Goal: Information Seeking & Learning: Find contact information

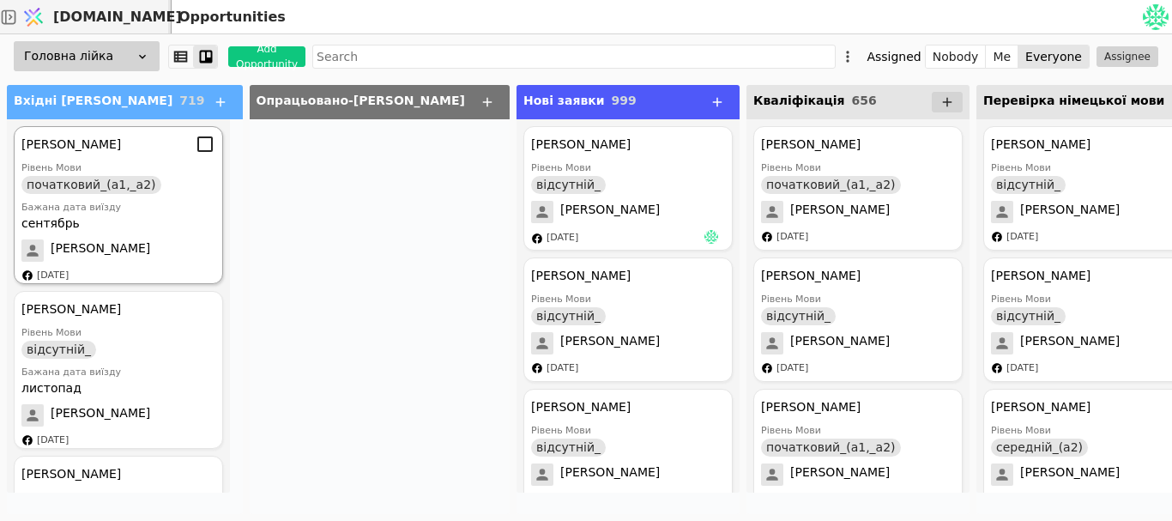
click at [146, 196] on div "[PERSON_NAME] Рівень Мови початковий_(а1,_а2) Бажана дата виїзду сентябрь [PERS…" at bounding box center [118, 205] width 209 height 158
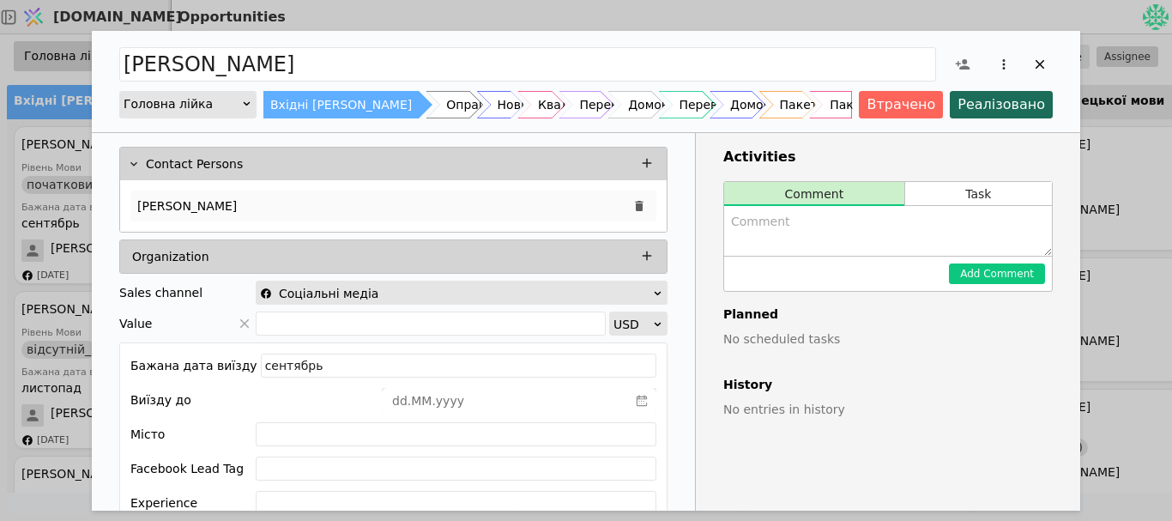
click at [231, 190] on div "[PERSON_NAME]" at bounding box center [393, 205] width 526 height 31
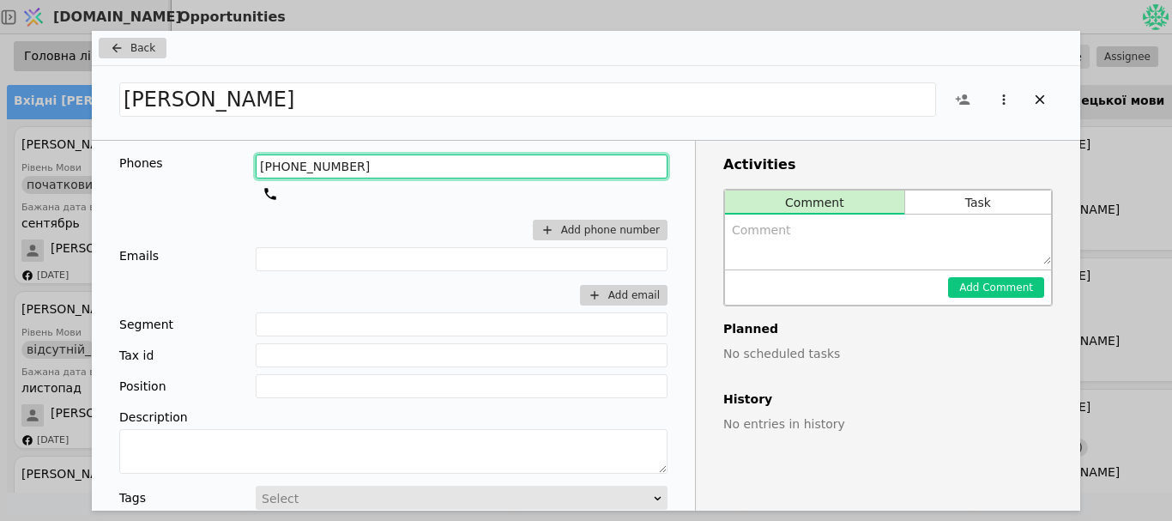
drag, startPoint x: 343, startPoint y: 167, endPoint x: 272, endPoint y: 166, distance: 71.2
click at [272, 166] on input "[PHONE_NUMBER]" at bounding box center [462, 166] width 412 height 24
click at [273, 167] on input "[PHONE_NUMBER]" at bounding box center [462, 166] width 412 height 24
drag, startPoint x: 273, startPoint y: 167, endPoint x: 350, endPoint y: 172, distance: 77.3
click at [350, 172] on input "[PHONE_NUMBER]" at bounding box center [462, 166] width 412 height 24
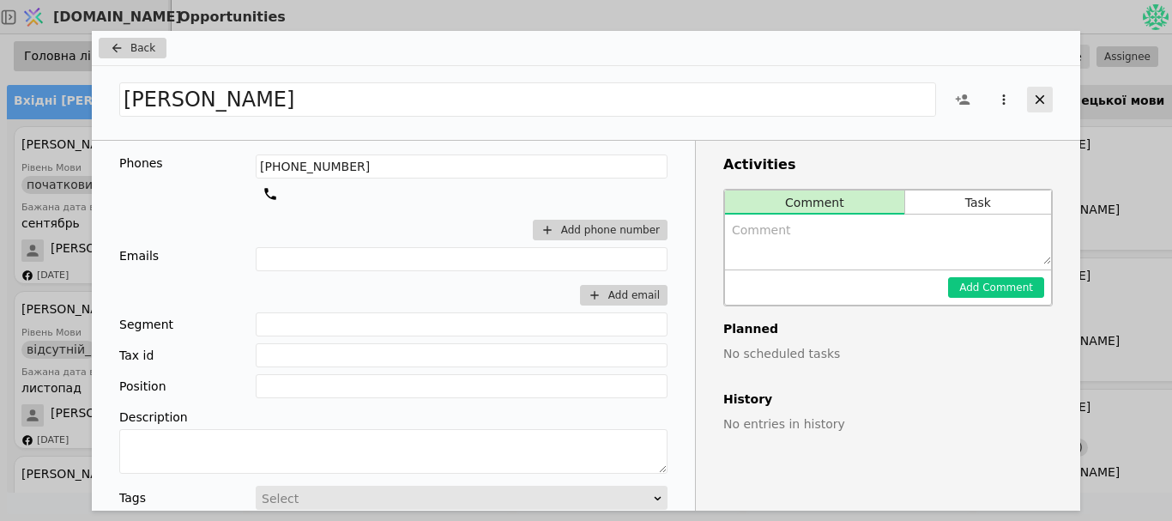
click at [1034, 99] on icon "Add Opportunity" at bounding box center [1039, 99] width 15 height 15
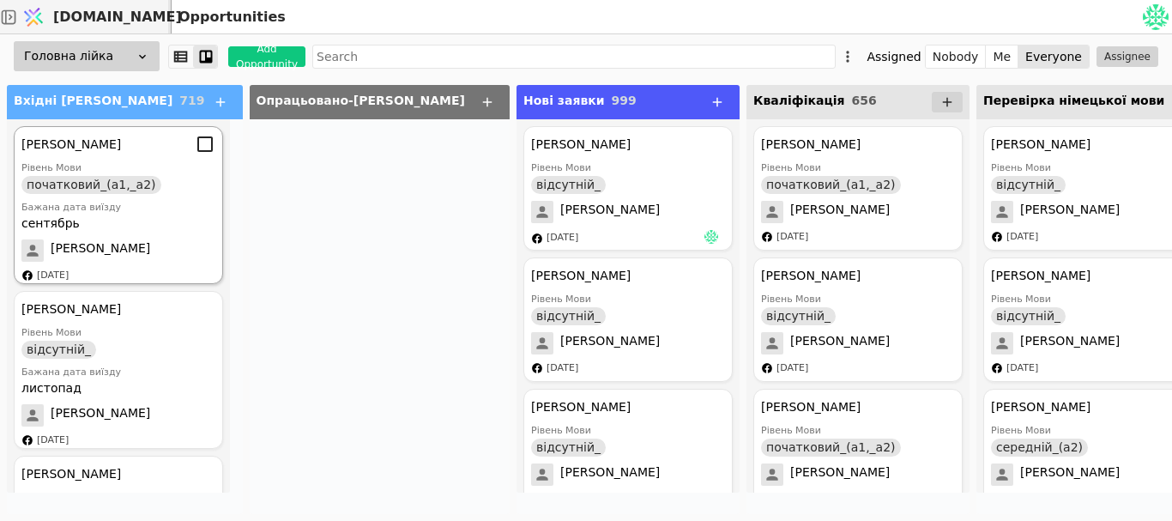
click at [53, 213] on div "Бажана дата виїзду" at bounding box center [118, 208] width 194 height 15
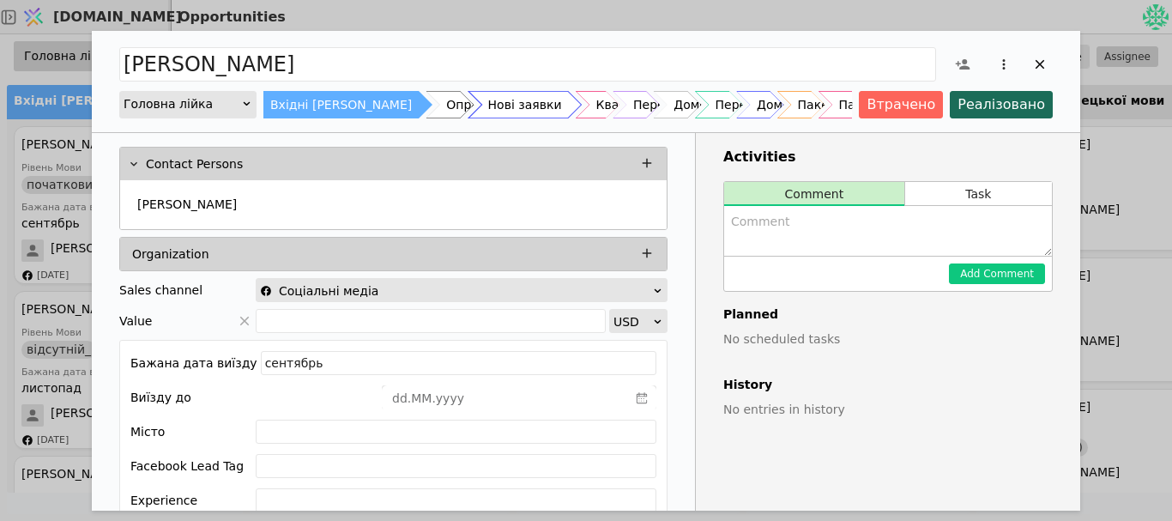
click at [488, 114] on div "Нові заявки" at bounding box center [525, 104] width 74 height 27
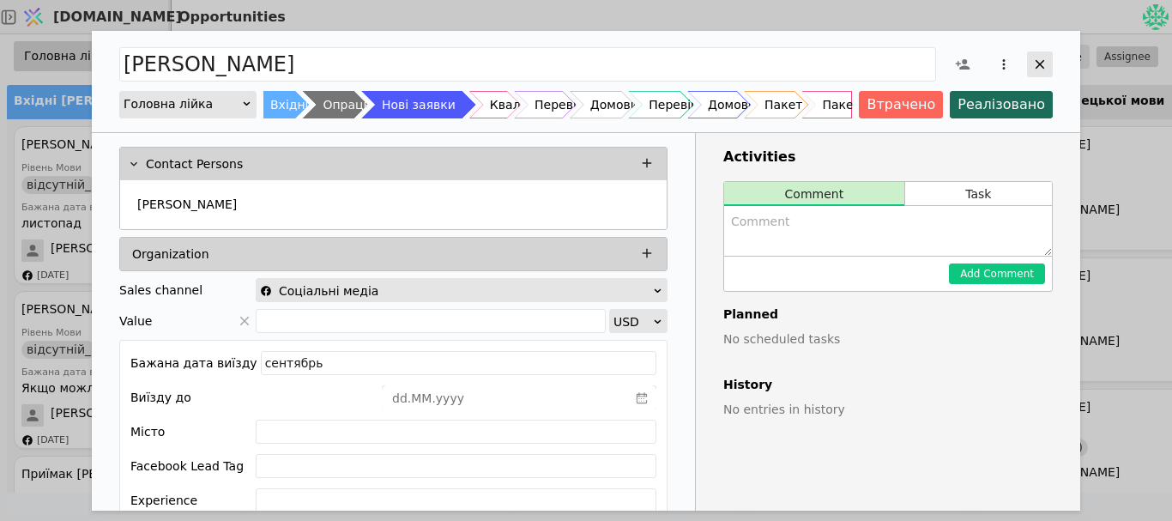
click at [1043, 58] on icon "Add Opportunity" at bounding box center [1039, 64] width 15 height 15
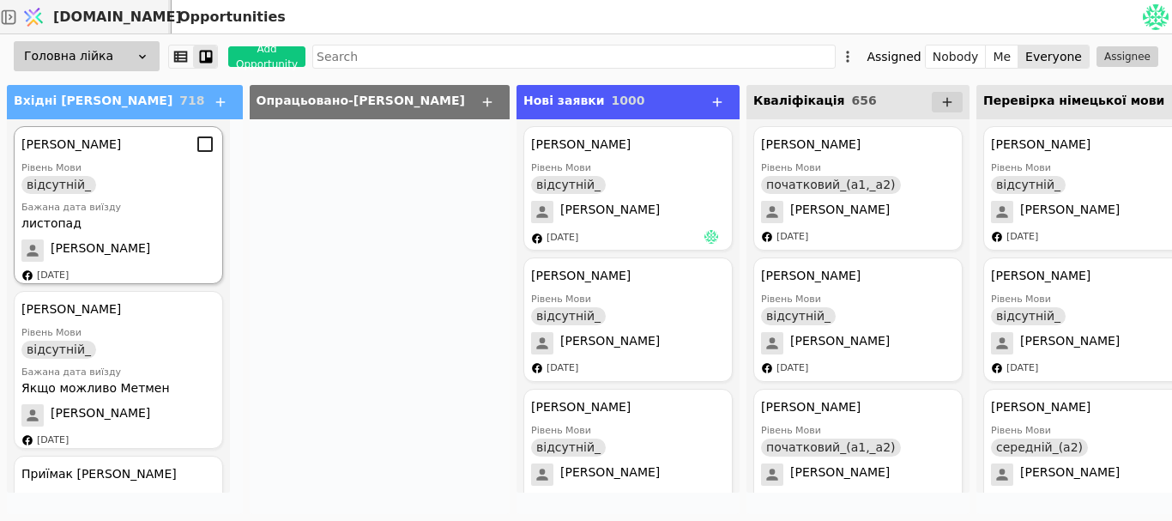
click at [168, 172] on div "Рівень Мови відсутній_" at bounding box center [118, 177] width 194 height 33
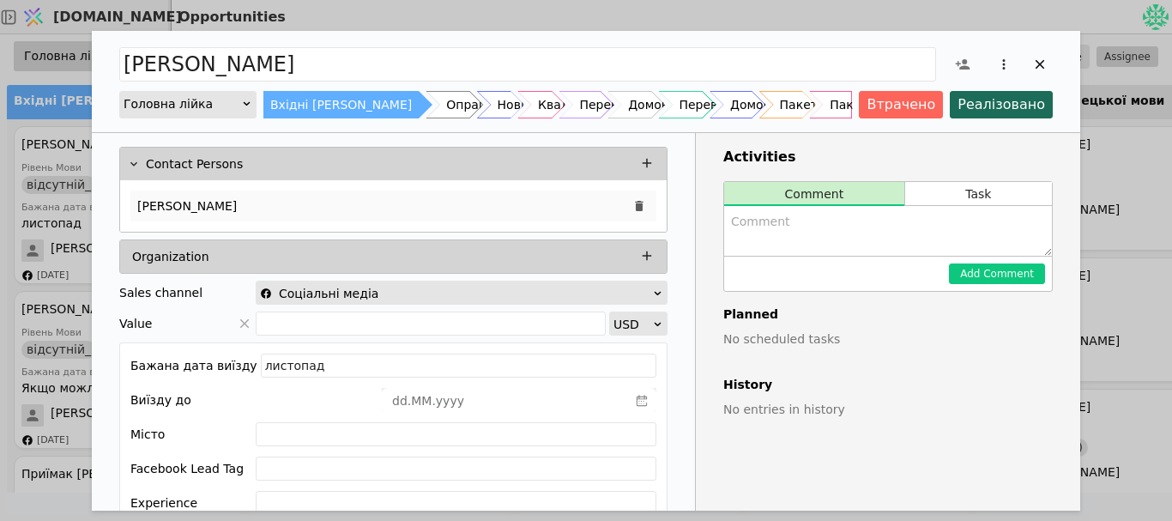
click at [164, 197] on p "[PERSON_NAME]" at bounding box center [186, 206] width 99 height 18
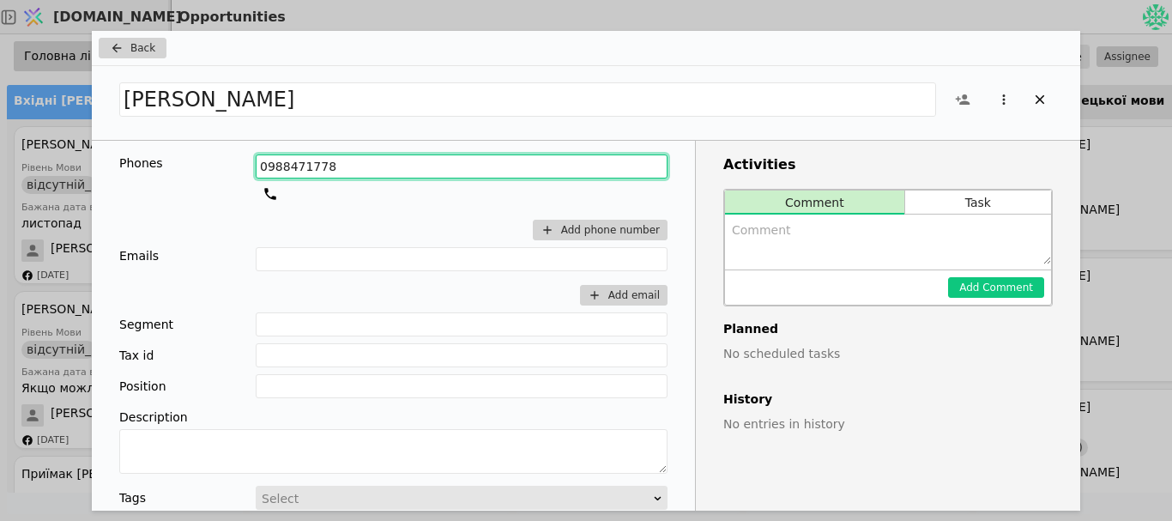
drag, startPoint x: 318, startPoint y: 163, endPoint x: 111, endPoint y: 183, distance: 208.5
click at [111, 183] on div "Phones [PHONE_NUMBER] Add phone number Emails Add email Segment Tax id Position…" at bounding box center [393, 429] width 603 height 576
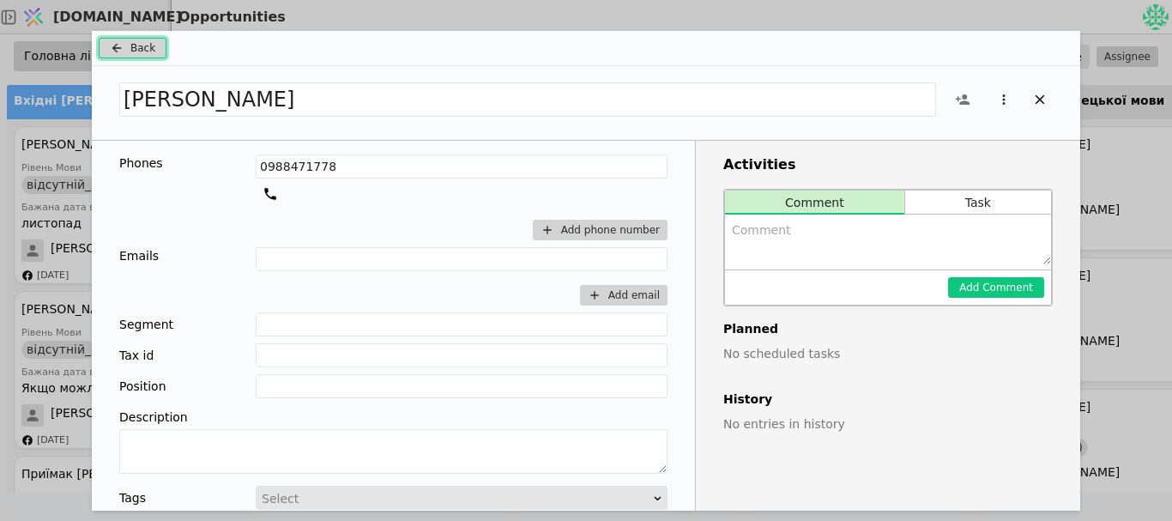
click at [146, 48] on span "Back" at bounding box center [142, 47] width 25 height 15
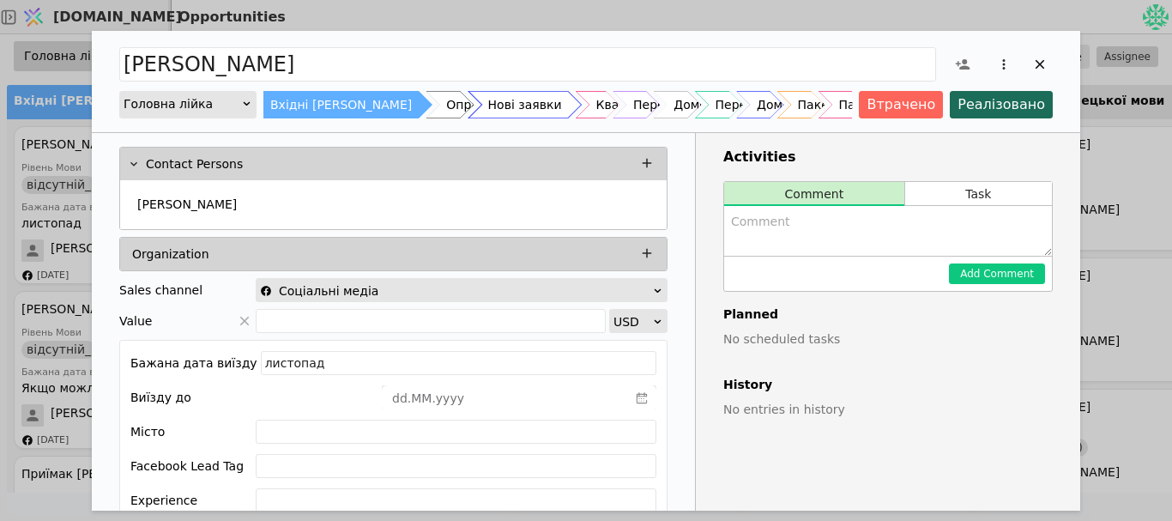
click at [488, 109] on div "Нові заявки" at bounding box center [525, 104] width 74 height 27
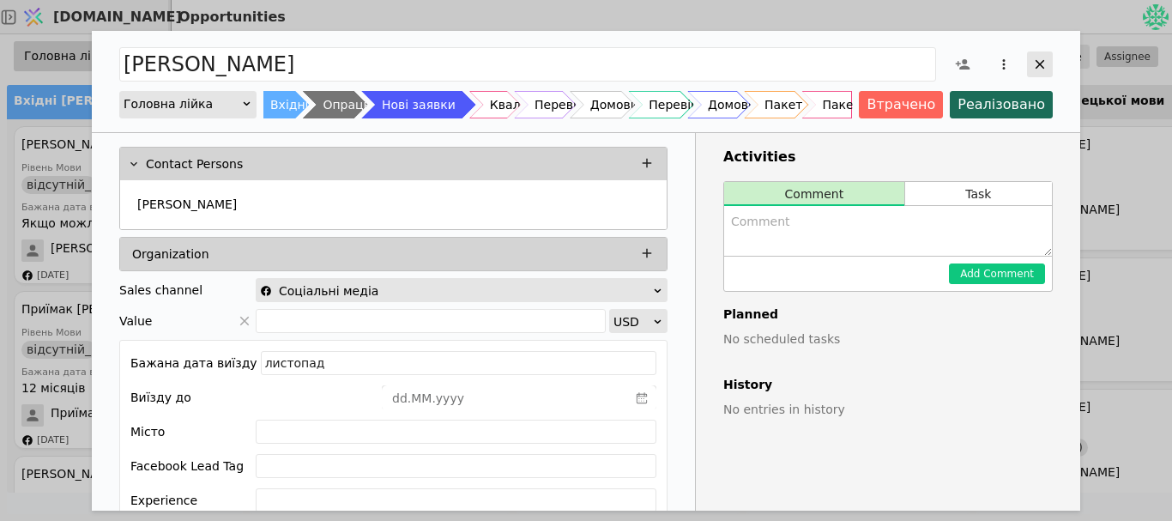
click at [1032, 61] on icon "Add Opportunity" at bounding box center [1039, 64] width 15 height 15
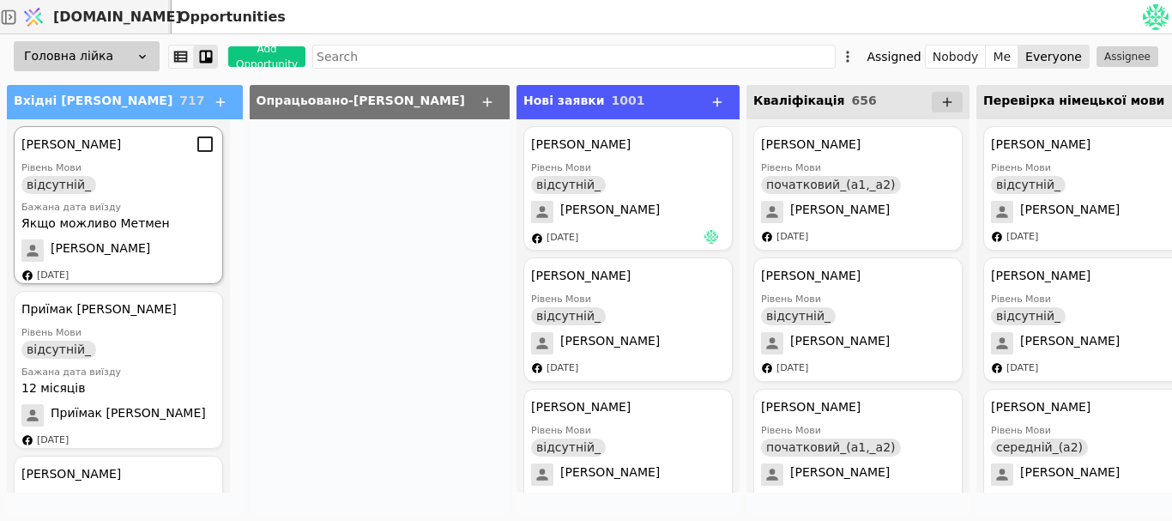
click at [148, 187] on div "Рівень Мови відсутній_" at bounding box center [118, 177] width 194 height 33
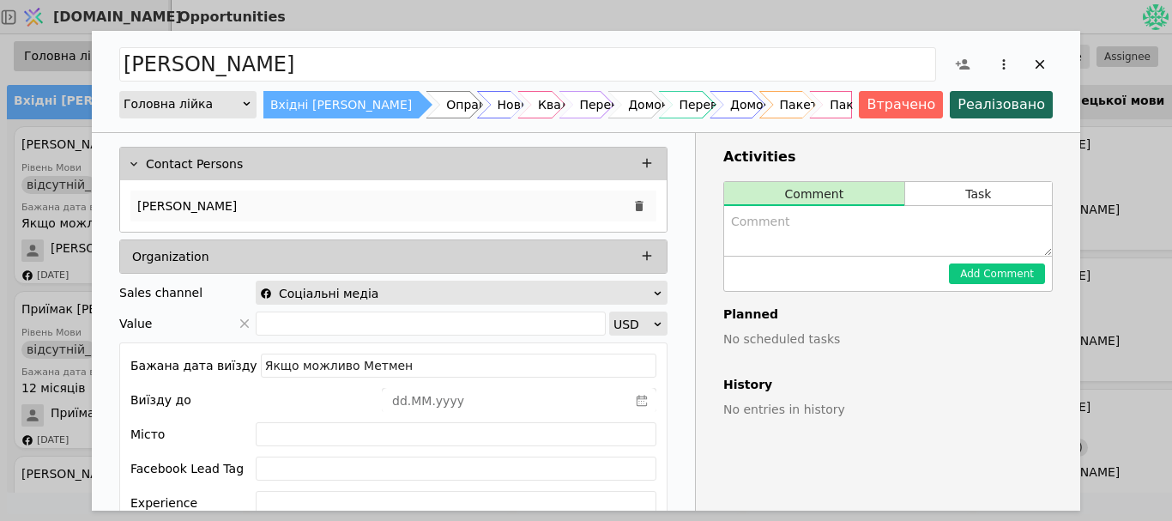
click at [190, 217] on div "[PERSON_NAME]" at bounding box center [393, 205] width 526 height 31
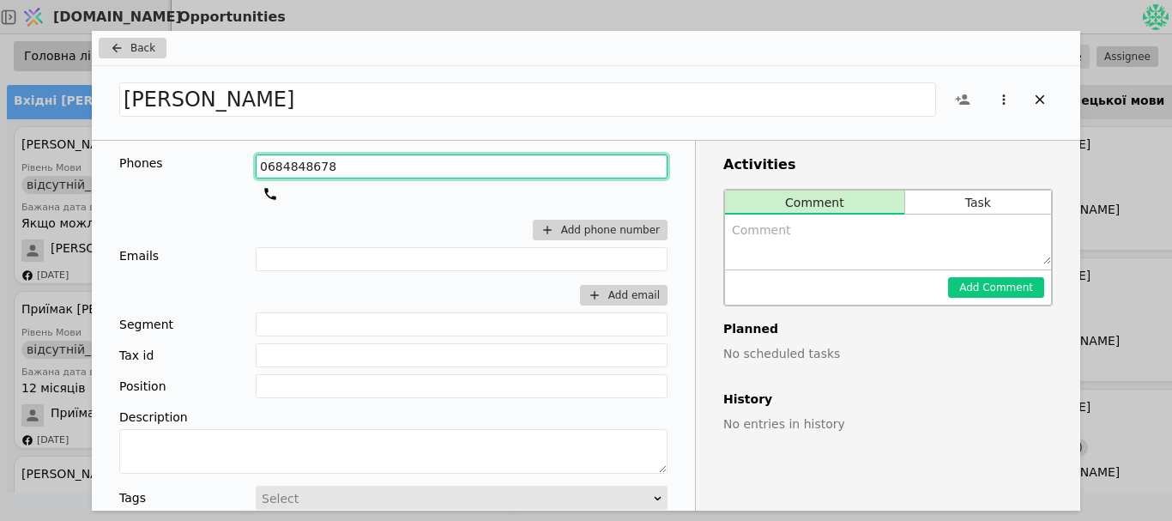
drag, startPoint x: 317, startPoint y: 169, endPoint x: 213, endPoint y: 187, distance: 106.2
click at [213, 187] on div "Phones [PHONE_NUMBER] Add phone number" at bounding box center [393, 200] width 548 height 93
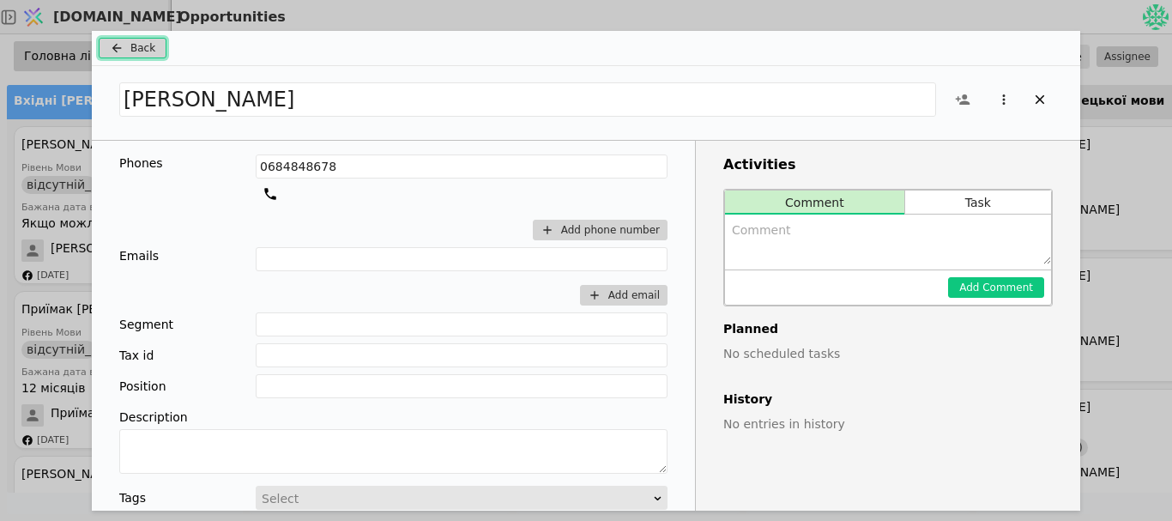
click at [137, 56] on button "Back" at bounding box center [133, 48] width 68 height 21
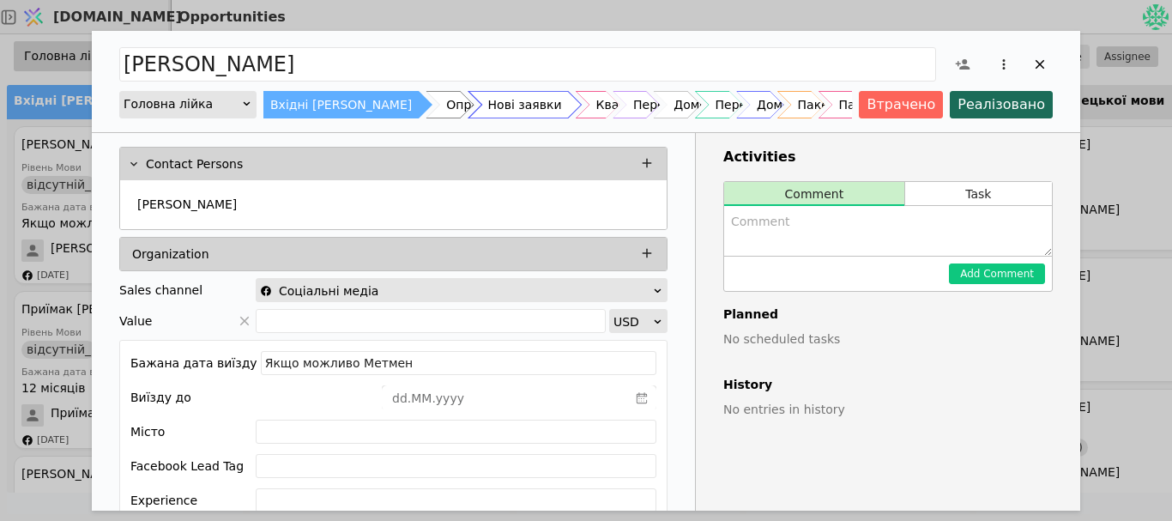
click at [488, 110] on div "Нові заявки" at bounding box center [525, 104] width 74 height 27
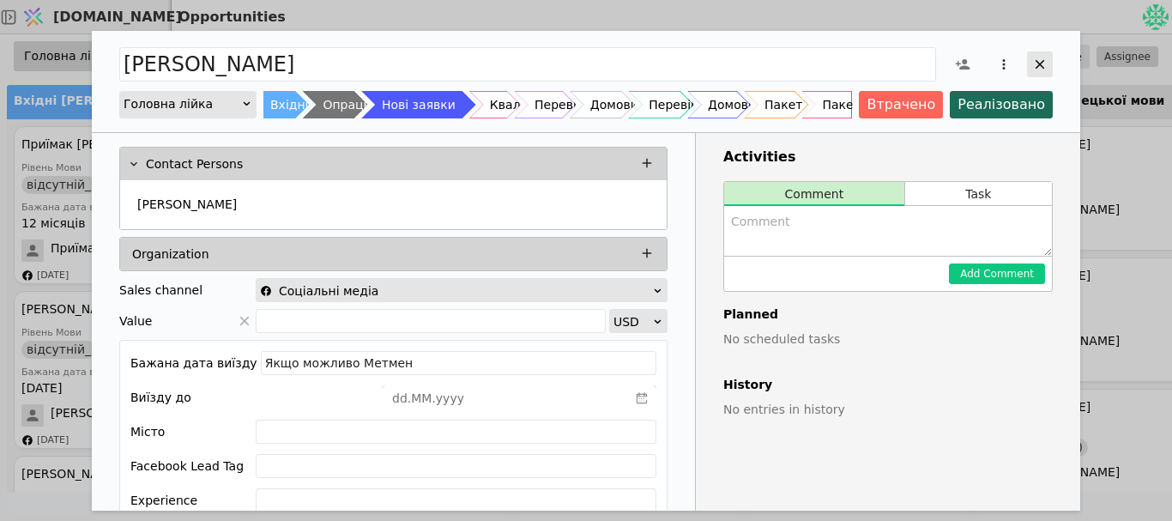
click at [1042, 65] on icon "Add Opportunity" at bounding box center [1039, 64] width 15 height 15
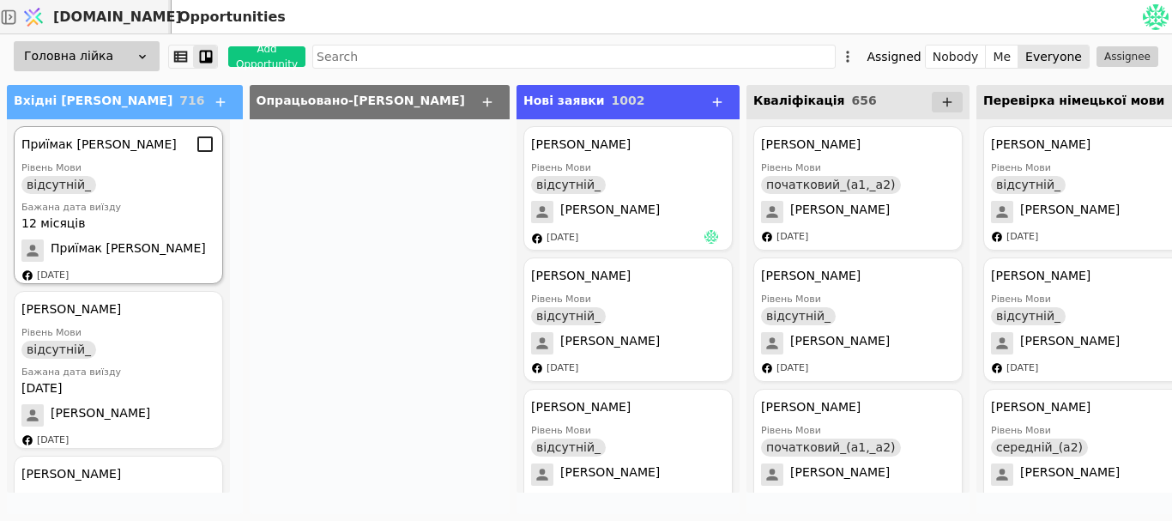
click at [70, 193] on div "відсутній_" at bounding box center [58, 185] width 75 height 18
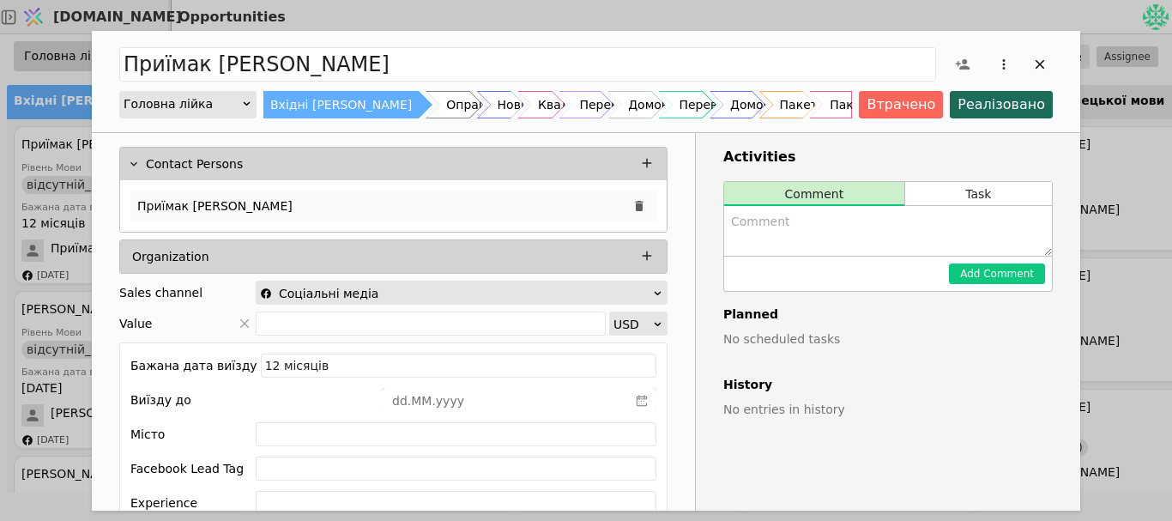
click at [156, 198] on p "Приїмак [PERSON_NAME]" at bounding box center [214, 206] width 155 height 18
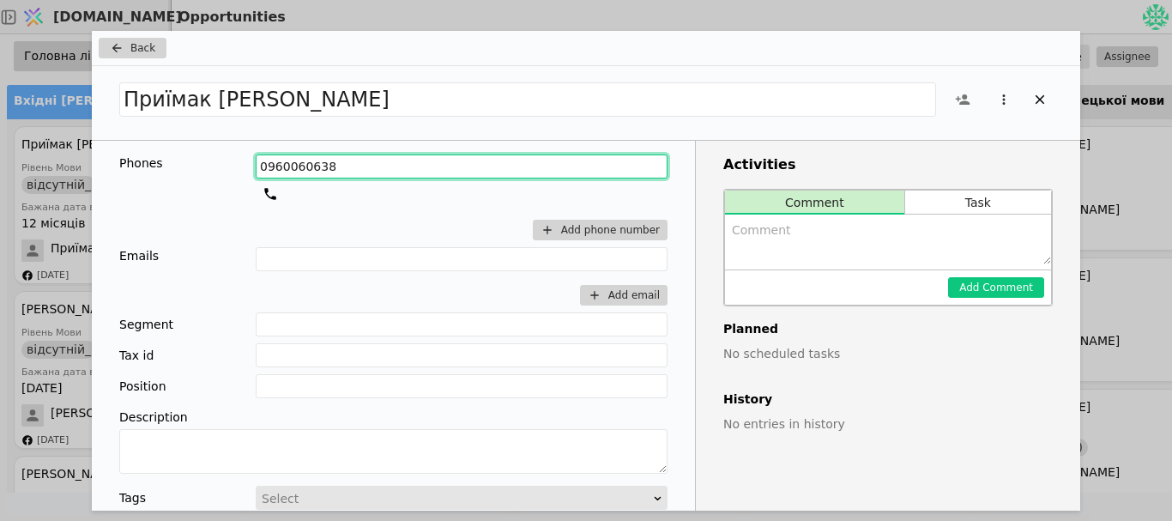
drag, startPoint x: 323, startPoint y: 166, endPoint x: 192, endPoint y: 180, distance: 131.1
click at [192, 180] on div "Phones [PHONE_NUMBER] Add phone number" at bounding box center [393, 200] width 548 height 93
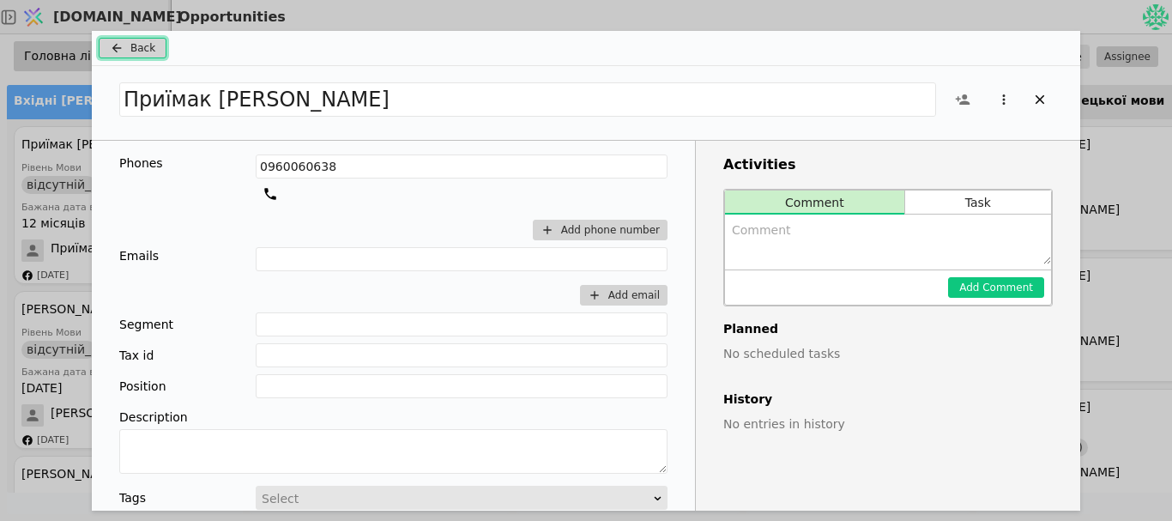
click at [119, 47] on icon "Add Opportunity" at bounding box center [116, 48] width 21 height 14
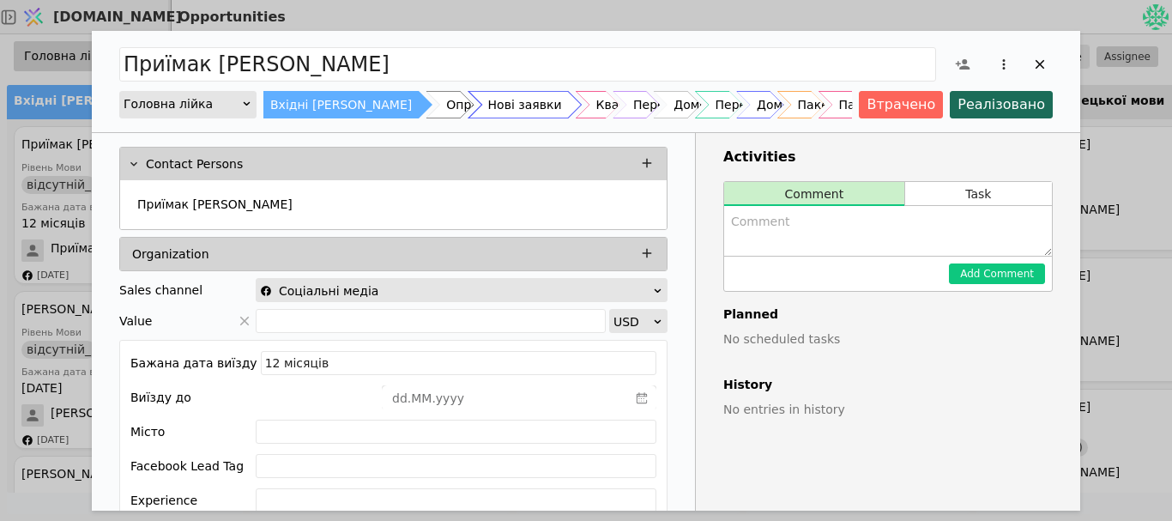
click at [488, 110] on div "Нові заявки" at bounding box center [525, 104] width 74 height 27
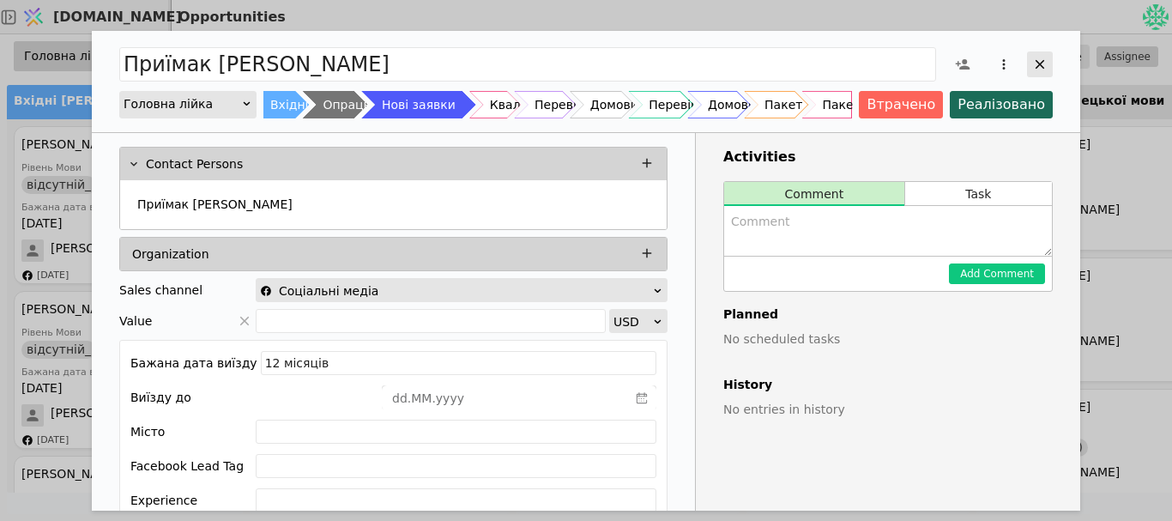
click at [1050, 68] on div "Add Opportunity" at bounding box center [1040, 64] width 26 height 26
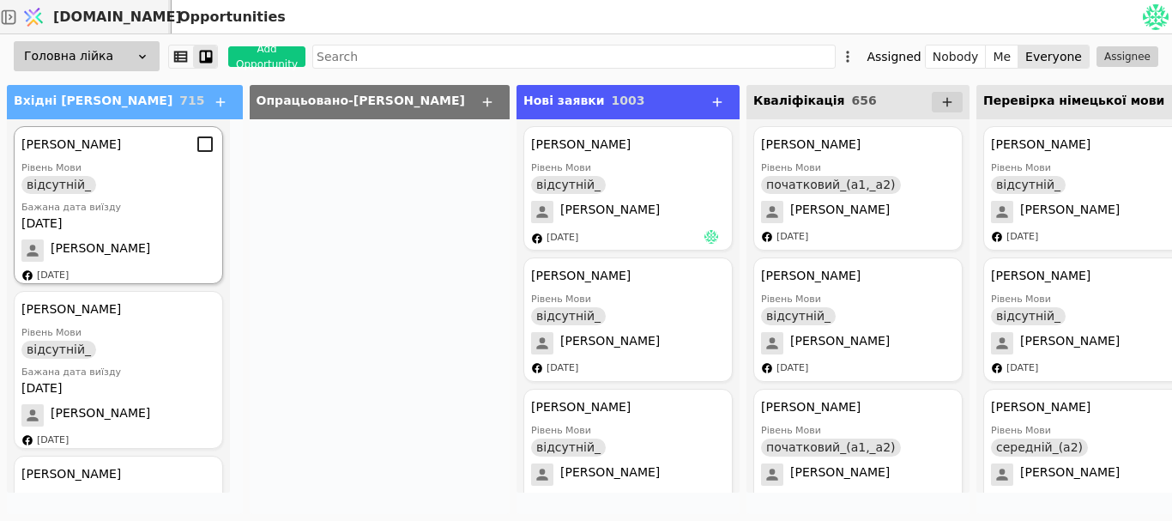
click at [136, 149] on div "[PERSON_NAME]" at bounding box center [118, 144] width 194 height 21
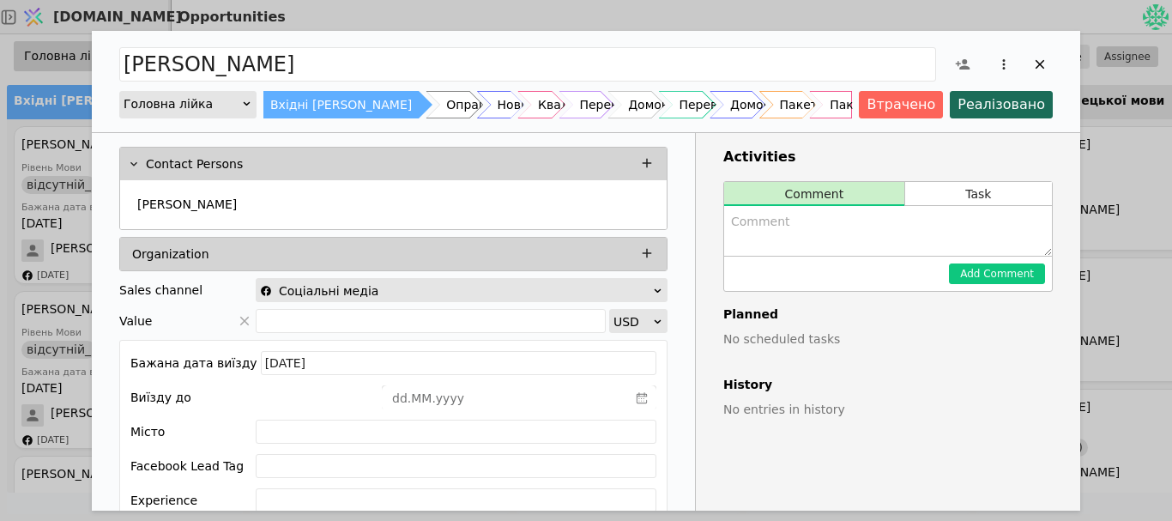
click at [170, 176] on div "Contact Persons" at bounding box center [393, 164] width 546 height 33
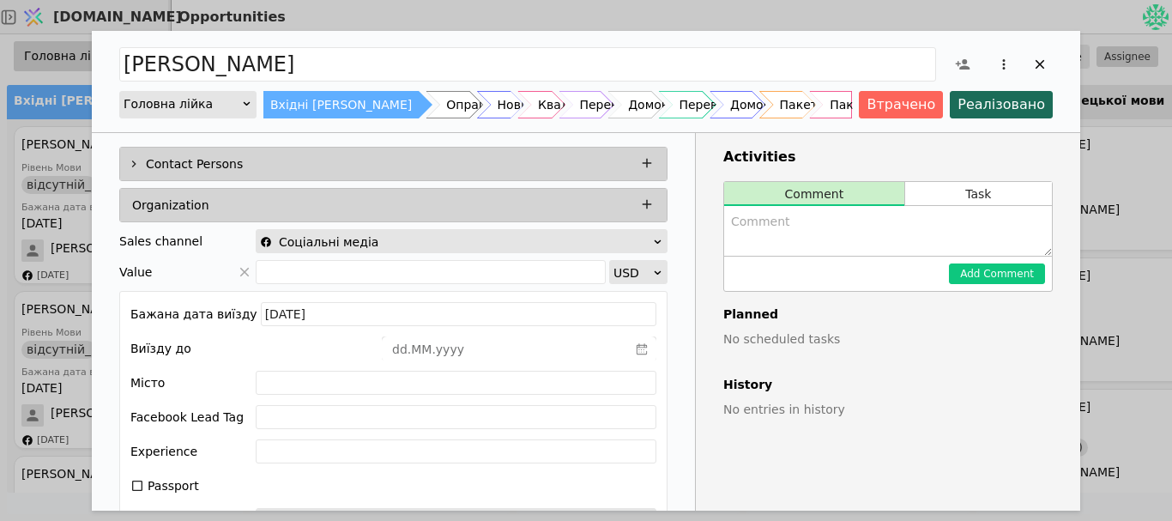
click at [187, 164] on p "Contact Persons" at bounding box center [194, 164] width 97 height 18
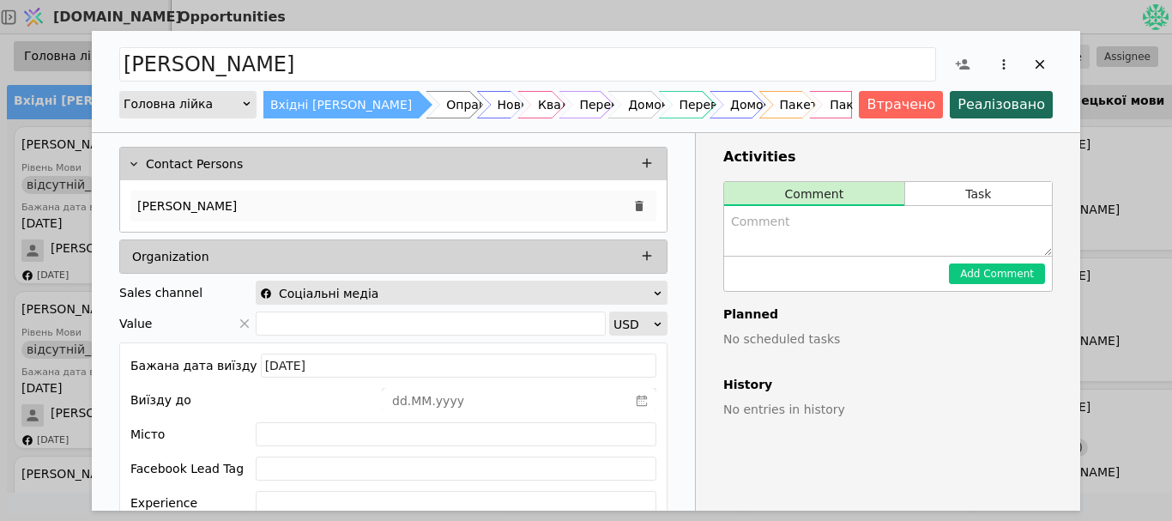
click at [273, 191] on div "[PERSON_NAME]" at bounding box center [393, 205] width 526 height 31
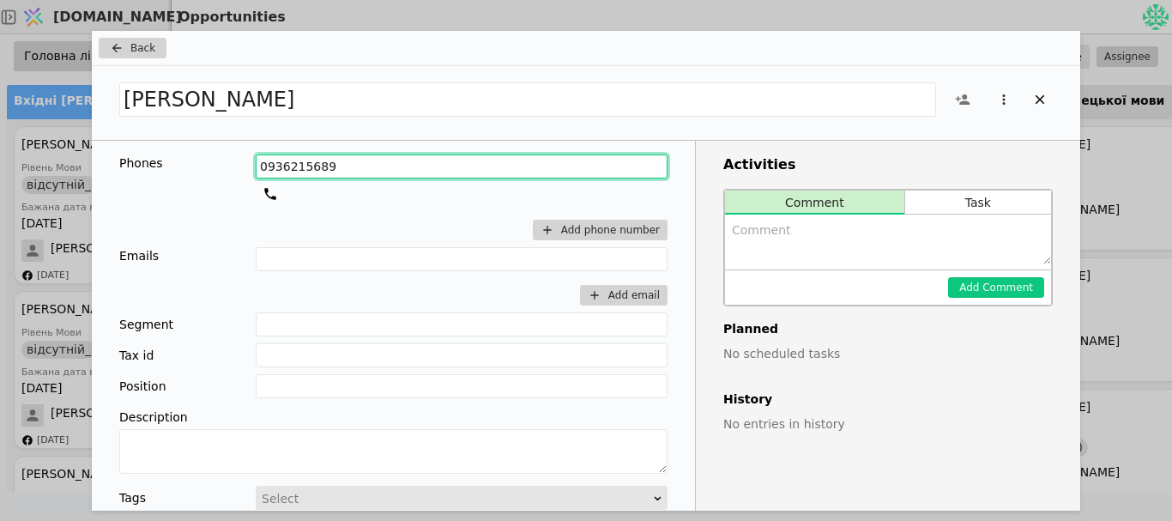
drag, startPoint x: 317, startPoint y: 172, endPoint x: 106, endPoint y: 174, distance: 211.9
click at [106, 174] on div "Phones [PHONE_NUMBER] Add phone number Emails Add email Segment Tax id Position…" at bounding box center [393, 429] width 603 height 576
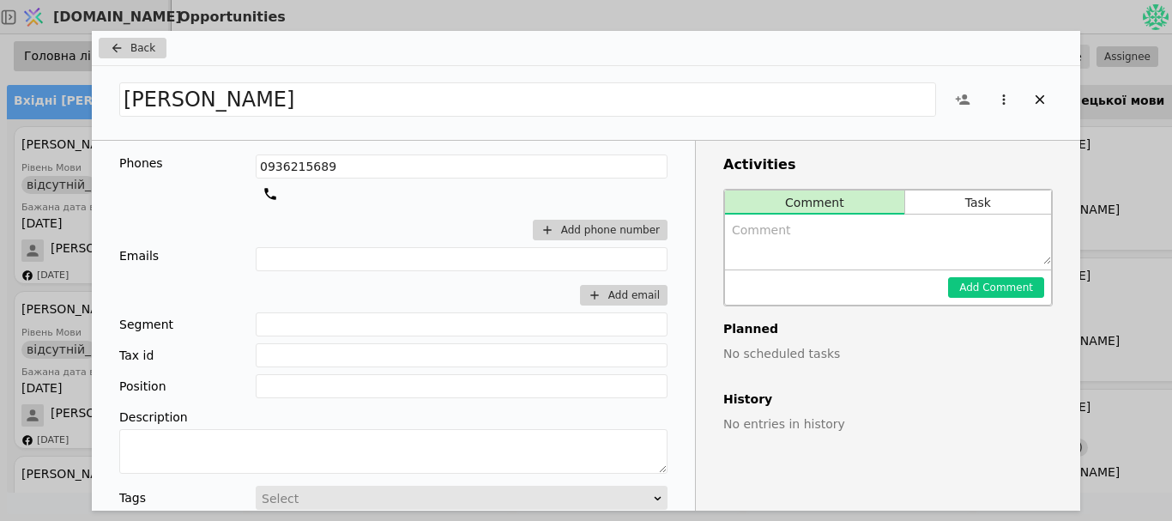
click at [147, 59] on div "Back" at bounding box center [586, 48] width 988 height 35
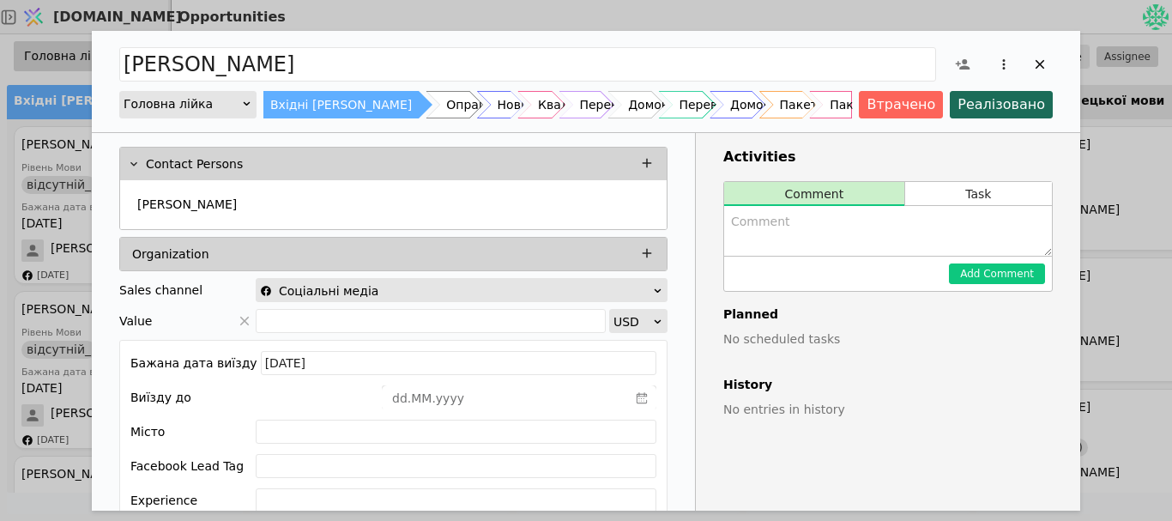
click at [144, 46] on div "[PERSON_NAME]" at bounding box center [585, 64] width 933 height 39
click at [488, 99] on div "Нові заявки" at bounding box center [525, 104] width 74 height 27
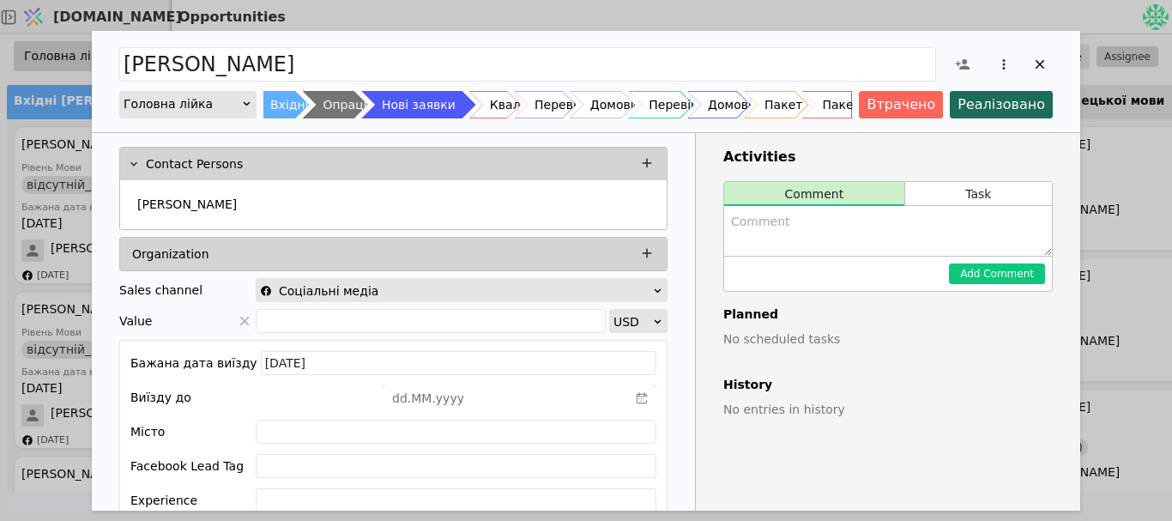
click at [442, 101] on div "Нові заявки" at bounding box center [418, 104] width 115 height 27
click at [1040, 70] on icon "Add Opportunity" at bounding box center [1039, 64] width 15 height 15
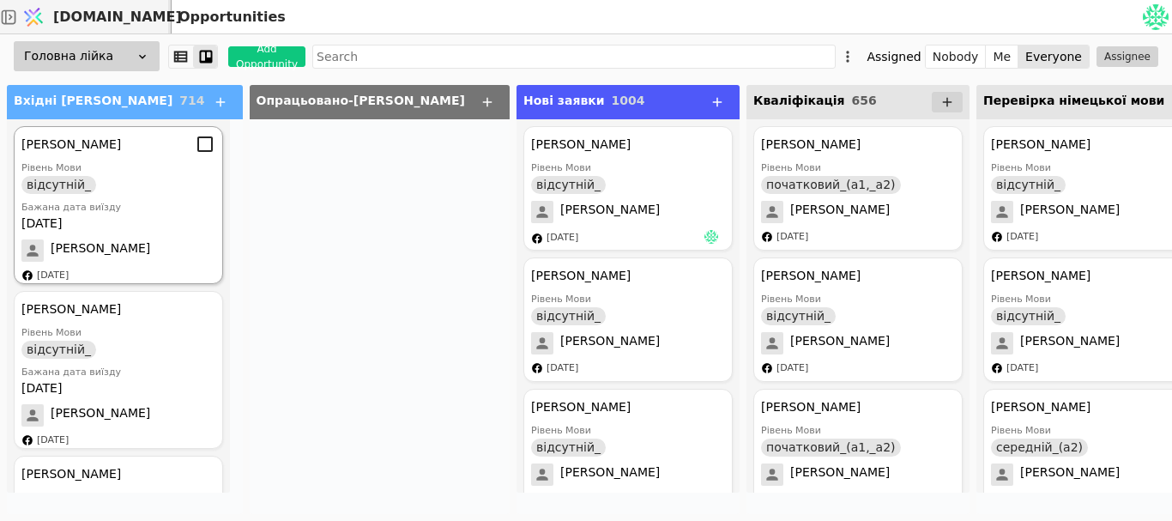
click at [146, 238] on div "[PERSON_NAME] відсутній_ Бажана дата виїзду [DATE] [PERSON_NAME] [DATE]" at bounding box center [118, 205] width 209 height 158
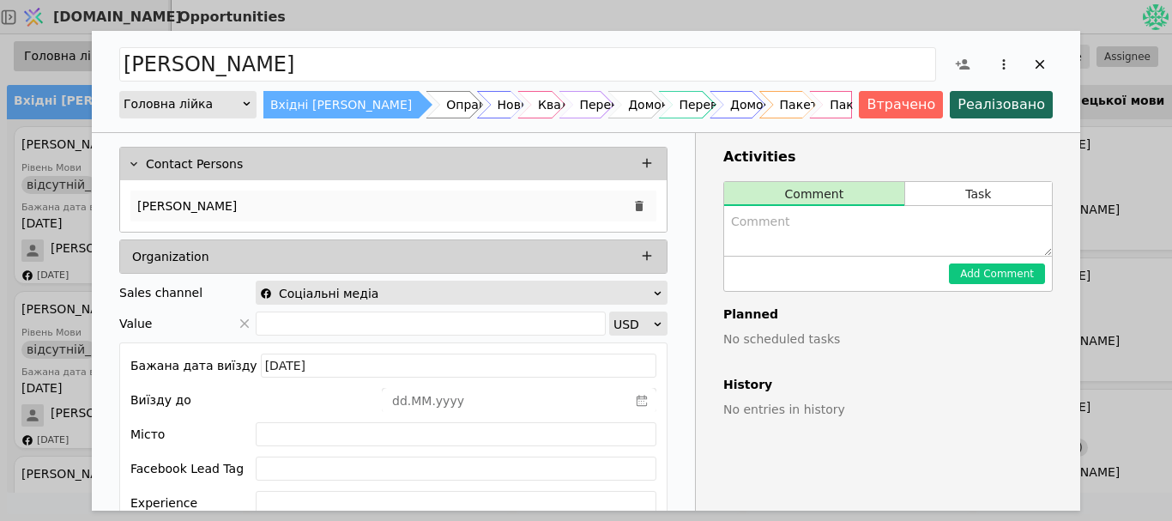
click at [169, 210] on p "[PERSON_NAME]" at bounding box center [186, 206] width 99 height 18
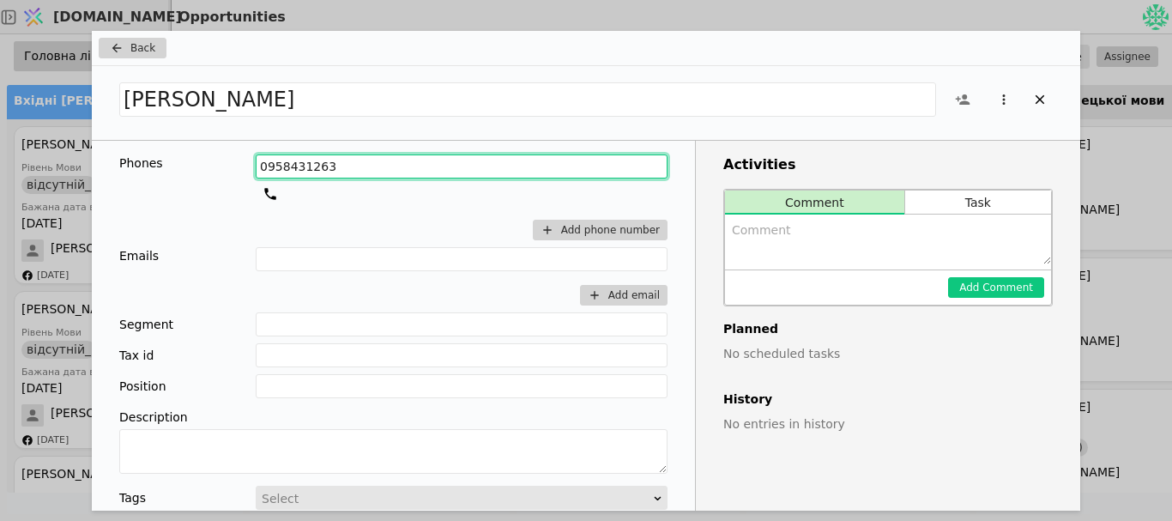
drag, startPoint x: 327, startPoint y: 161, endPoint x: 219, endPoint y: 163, distance: 108.1
click at [219, 163] on div "Phones [PHONE_NUMBER] Add phone number" at bounding box center [393, 200] width 548 height 93
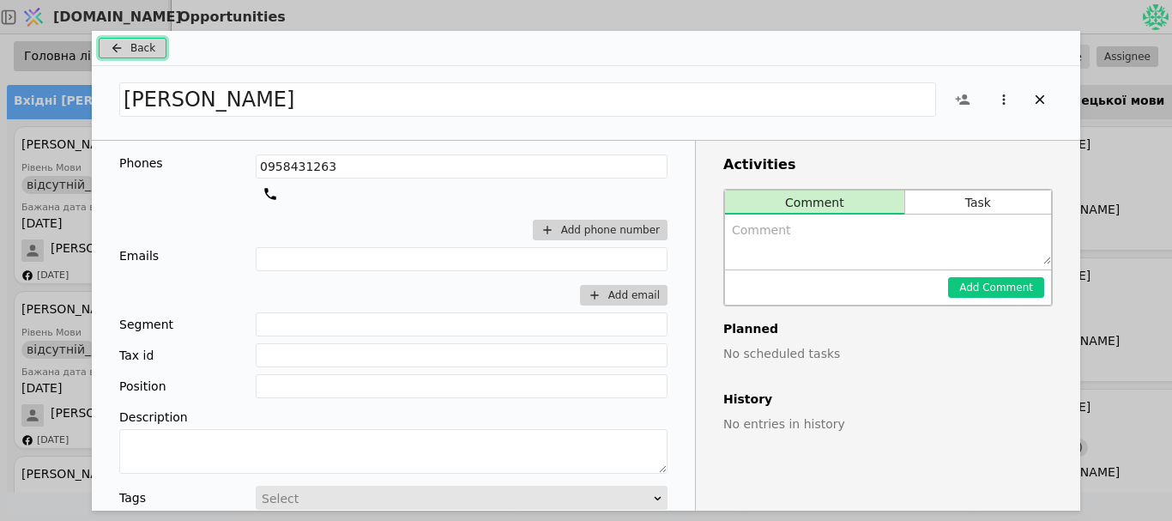
click at [125, 39] on button "Back" at bounding box center [133, 48] width 68 height 21
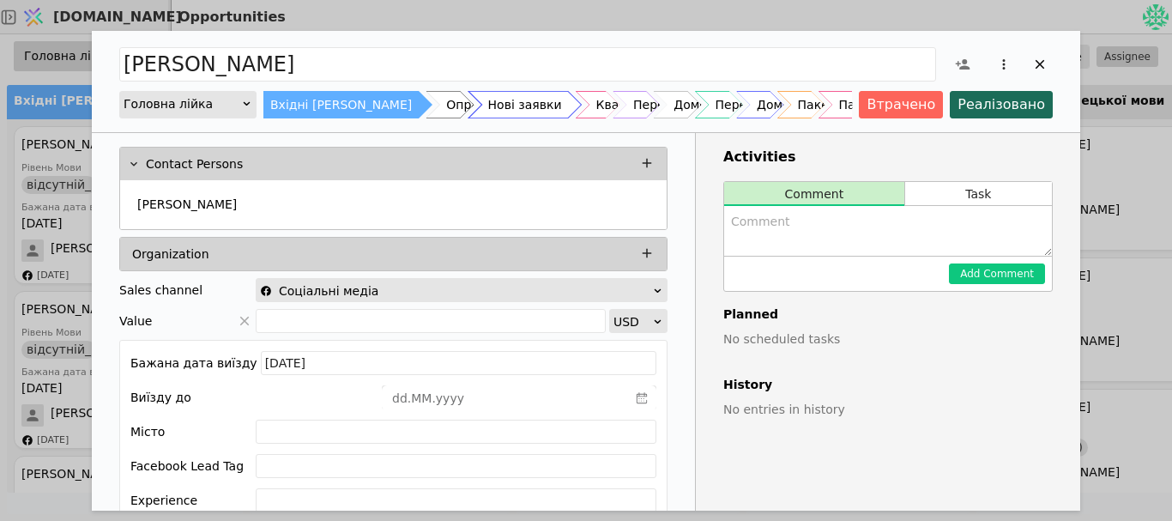
click at [488, 107] on div "Нові заявки" at bounding box center [525, 104] width 74 height 27
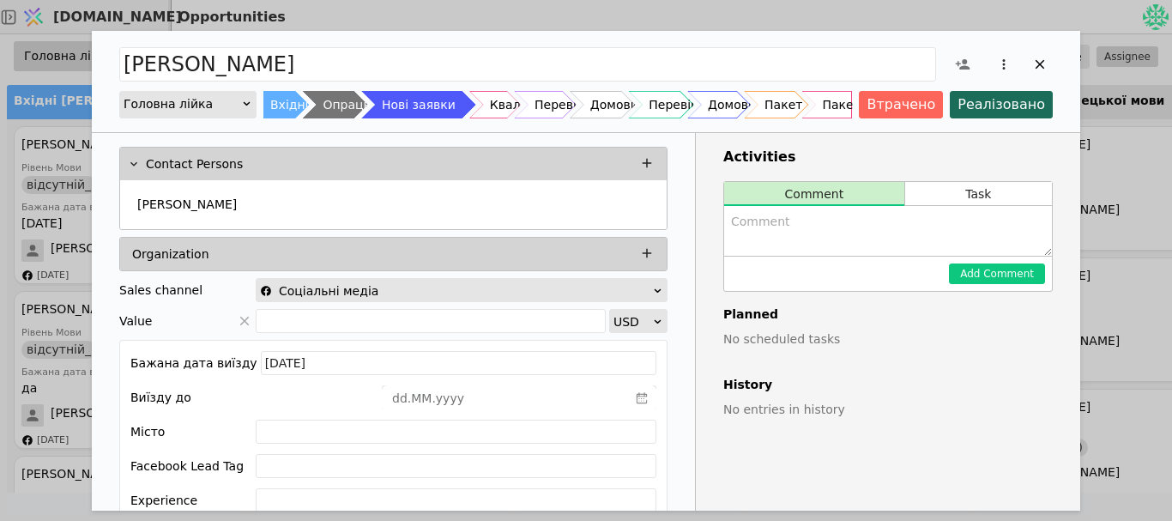
click at [75, 156] on div "[PERSON_NAME] лійка Вхідні [PERSON_NAME] Опрацьовано-[PERSON_NAME] заявки Квалі…" at bounding box center [586, 260] width 1172 height 521
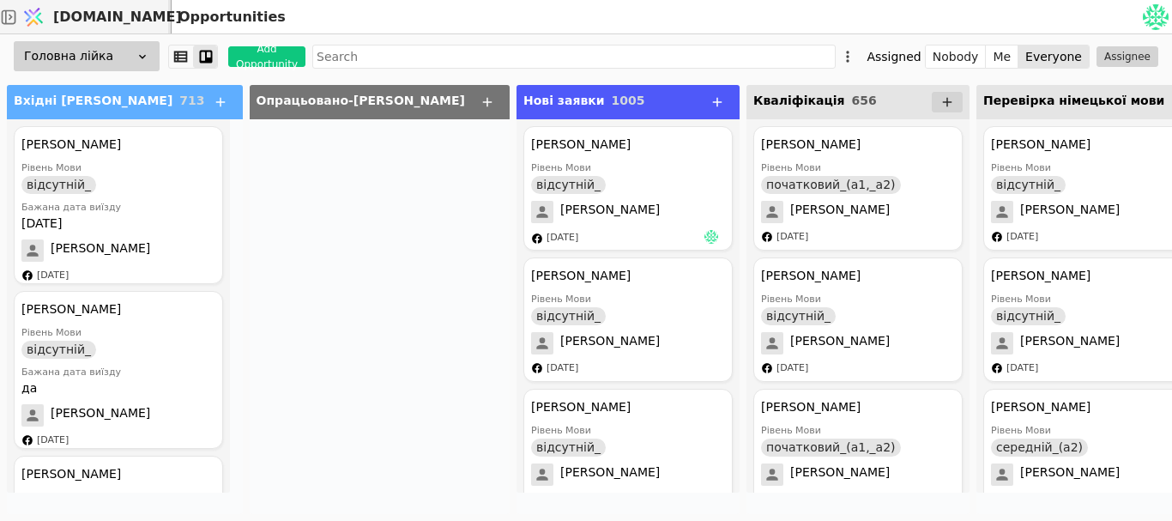
click at [75, 156] on div "[PERSON_NAME] Мови відсутній_ Бажана дата виїзду [DATE] [PERSON_NAME] [DATE]" at bounding box center [118, 205] width 209 height 158
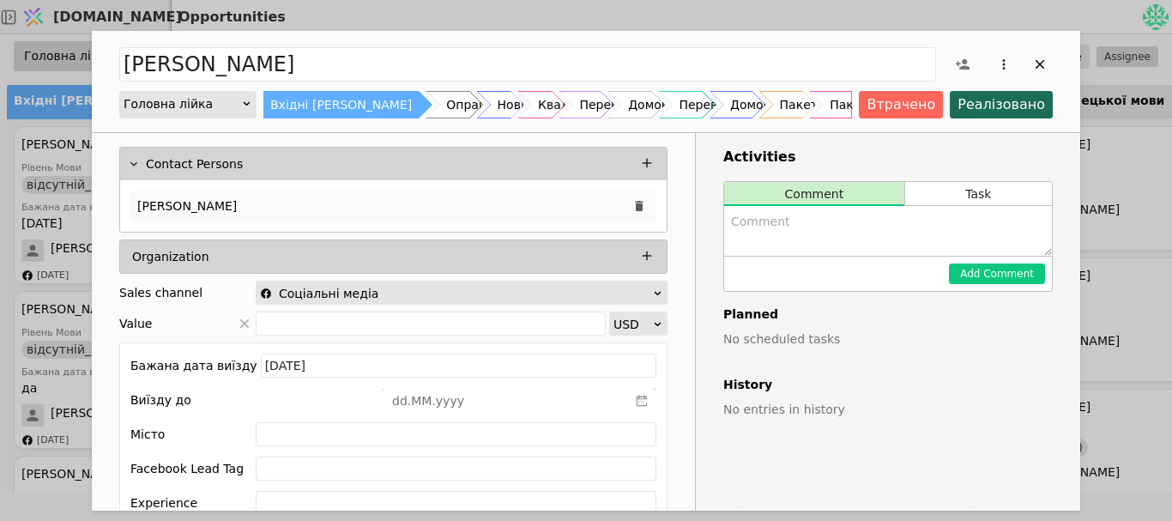
click at [189, 197] on p "[PERSON_NAME]" at bounding box center [186, 206] width 99 height 18
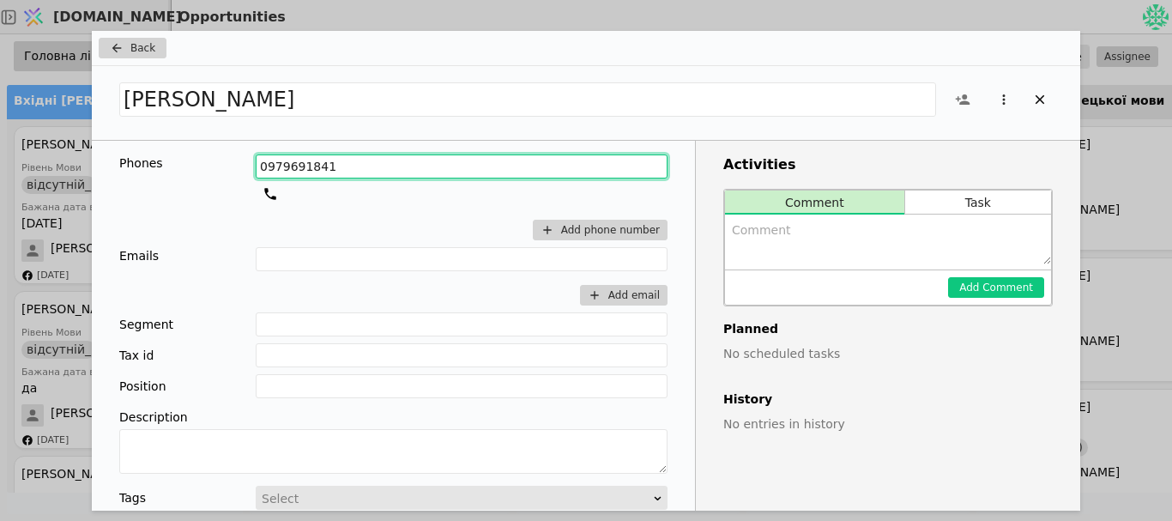
drag, startPoint x: 323, startPoint y: 173, endPoint x: 237, endPoint y: 190, distance: 88.2
click at [237, 190] on div "Phones [PHONE_NUMBER] Add phone number" at bounding box center [393, 200] width 548 height 93
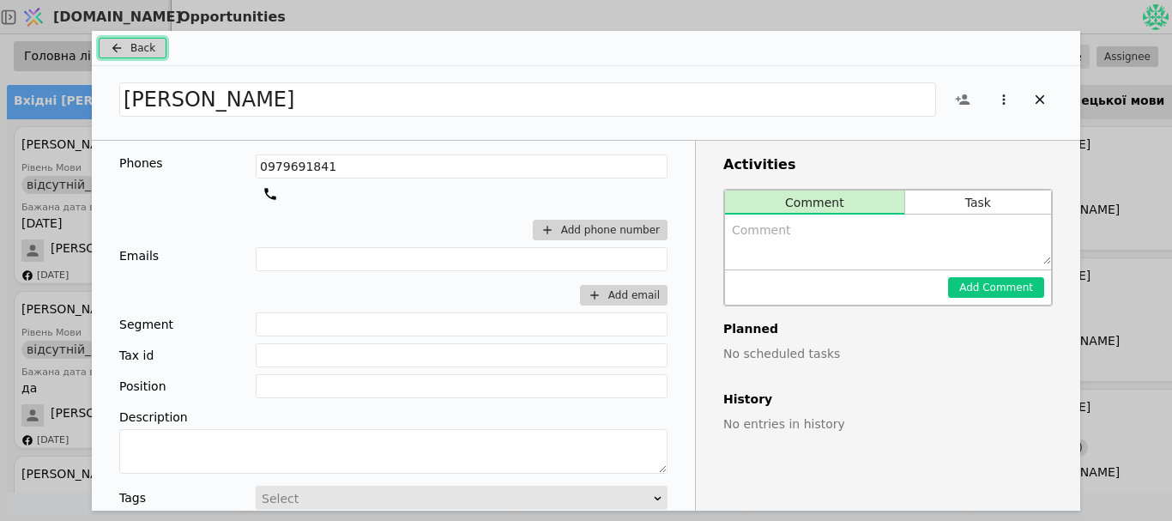
click at [131, 46] on span "Back" at bounding box center [142, 47] width 25 height 15
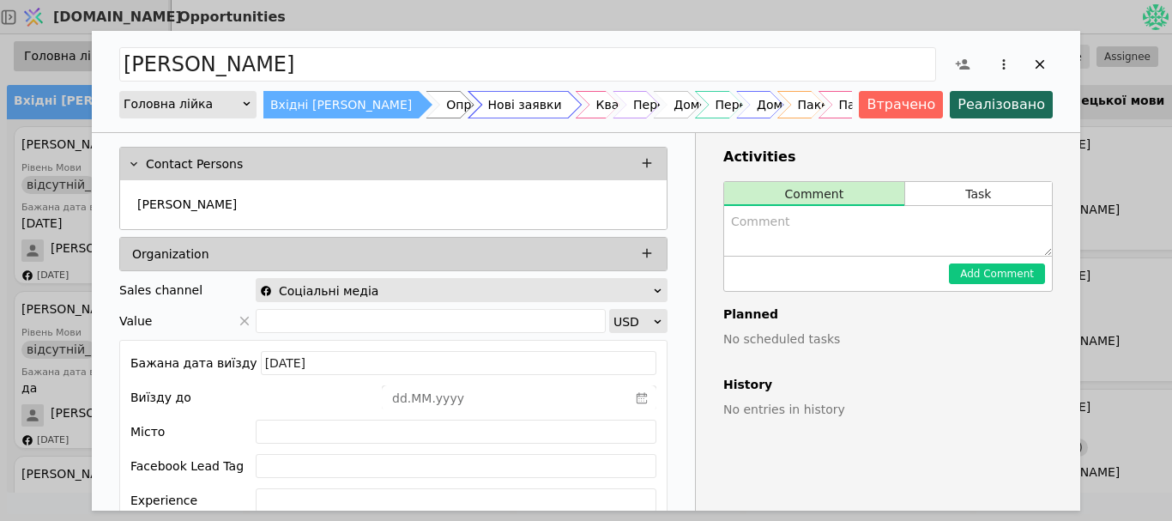
click at [488, 105] on div "Нові заявки" at bounding box center [525, 104] width 74 height 27
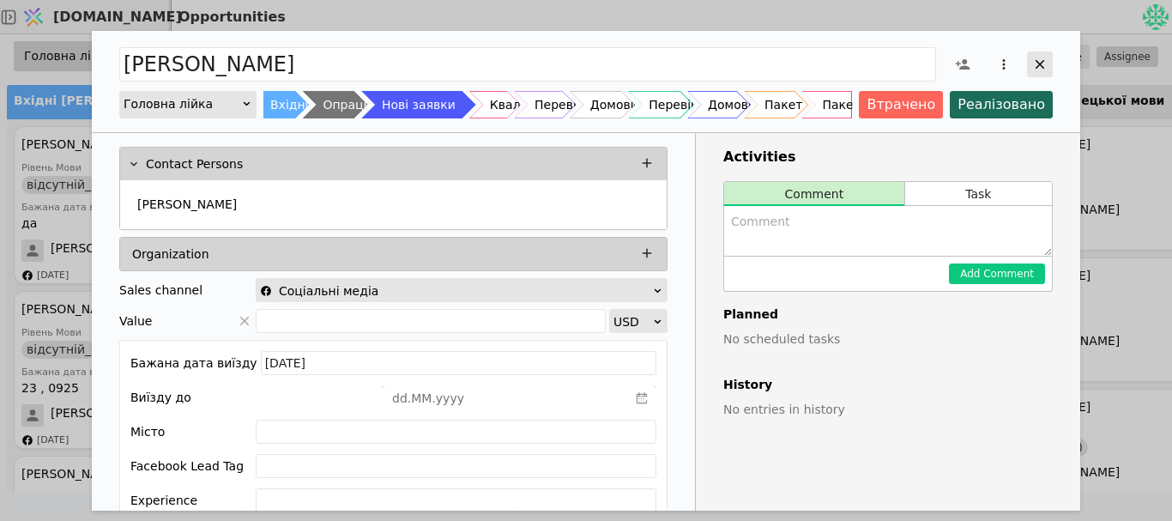
click at [1033, 63] on icon "Add Opportunity" at bounding box center [1039, 64] width 15 height 15
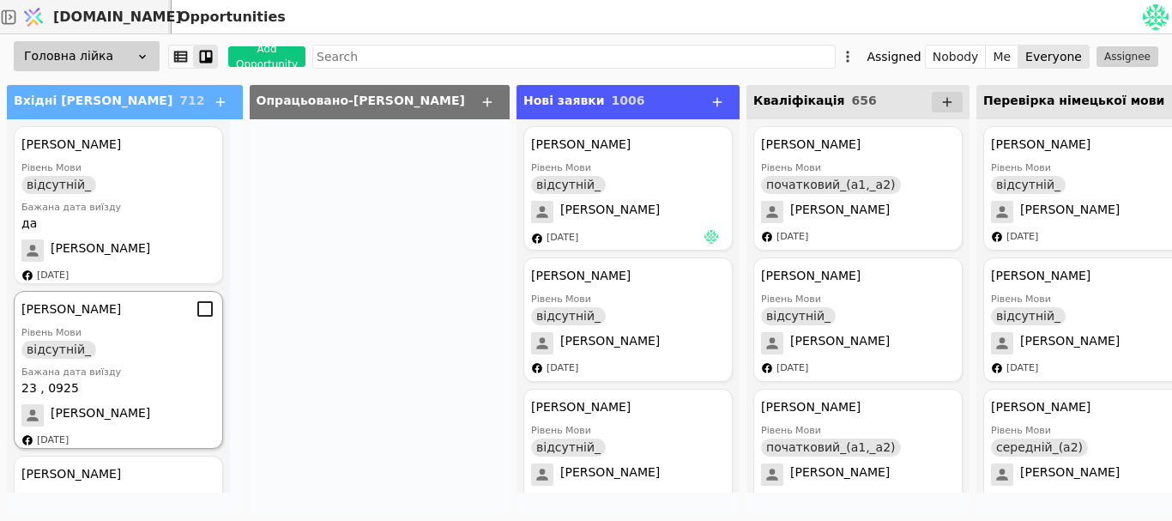
click at [93, 429] on div "[PERSON_NAME] Мови відсутній_ Бажана дата виїзду 23 , 0925 [PERSON_NAME] [DATE]" at bounding box center [118, 370] width 209 height 158
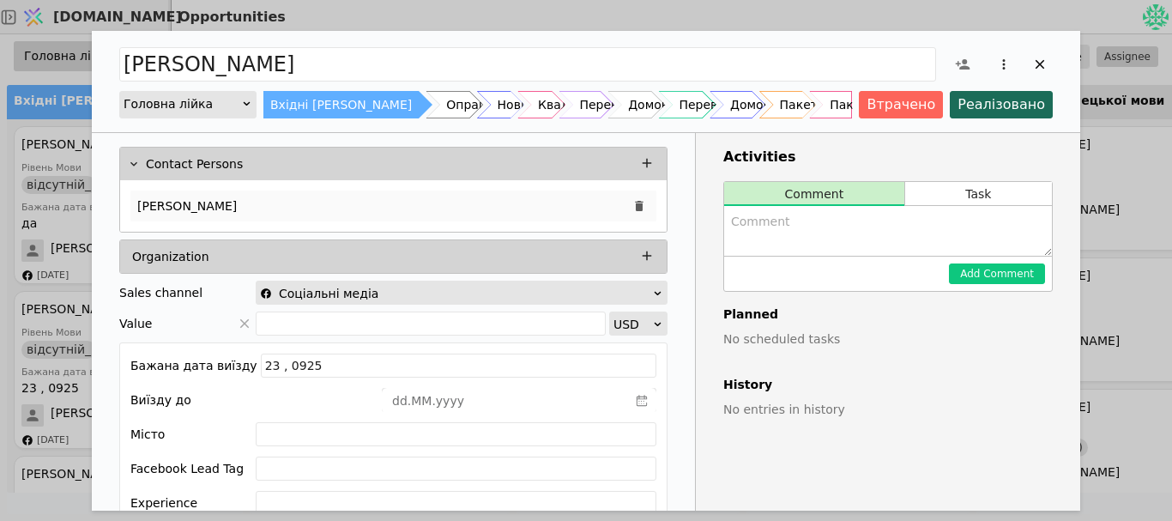
click at [318, 200] on div "[PERSON_NAME]" at bounding box center [393, 205] width 526 height 31
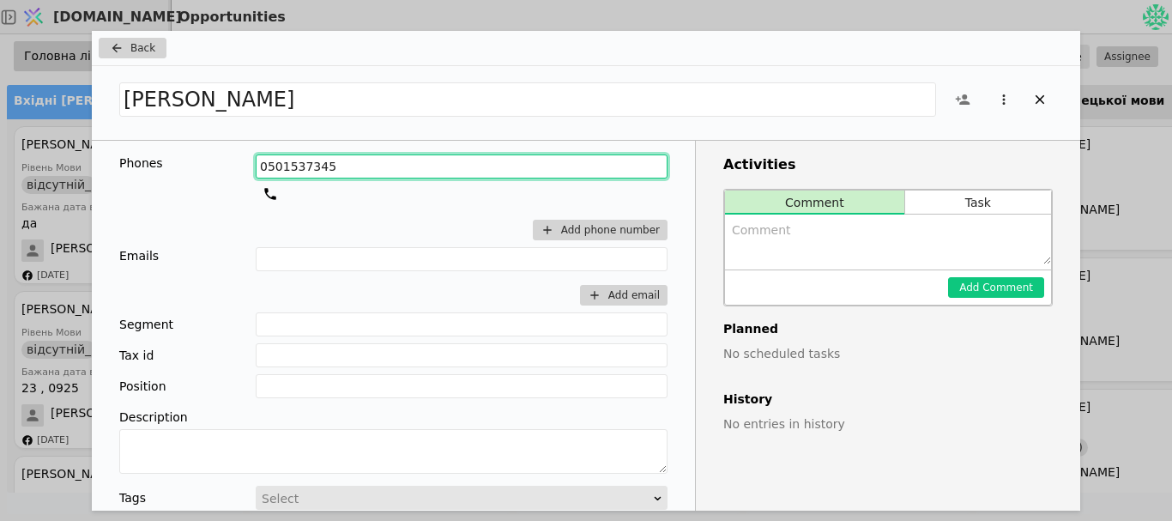
drag, startPoint x: 324, startPoint y: 165, endPoint x: 209, endPoint y: 164, distance: 114.9
click at [209, 164] on div "Phones [PHONE_NUMBER] Add phone number" at bounding box center [393, 200] width 548 height 93
type input "0501537345"
